Goal: Find specific page/section: Find specific page/section

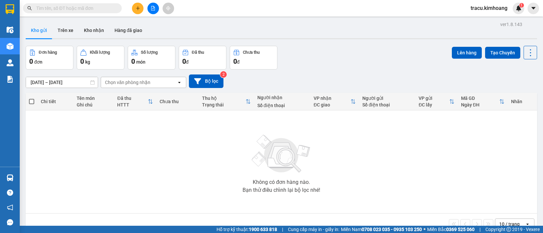
click at [27, 174] on td "Không có đơn hàng nào. Bạn thử điều chỉnh lại bộ lọc nhé!" at bounding box center [282, 161] width 512 height 103
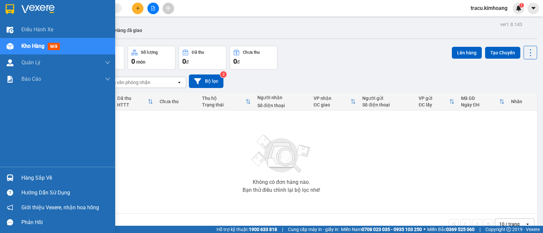
click at [39, 179] on div "Hàng sắp về" at bounding box center [65, 178] width 89 height 10
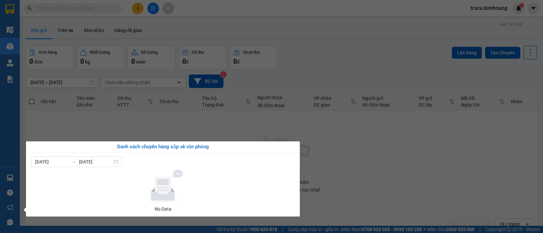
click at [72, 121] on section "Kết quả tìm kiếm ( 0 ) Bộ lọc No Data tracu.kimhoang 1 Điều hành xe Kho hàng mớ…" at bounding box center [271, 116] width 543 height 233
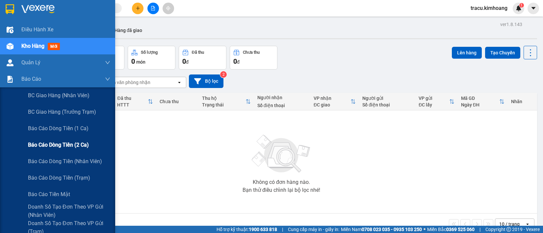
click at [78, 146] on span "Báo cáo dòng tiền (2 ca)" at bounding box center [58, 145] width 61 height 8
